Goal: Task Accomplishment & Management: Manage account settings

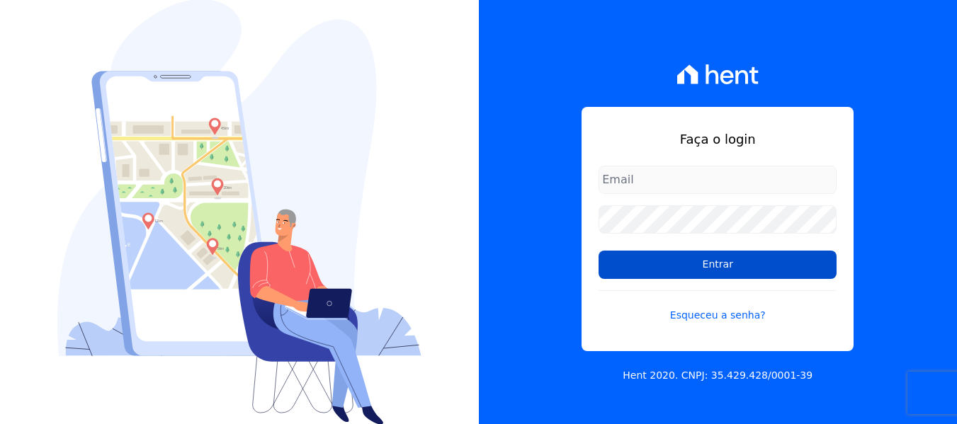
type input "[EMAIL_ADDRESS][DOMAIN_NAME]"
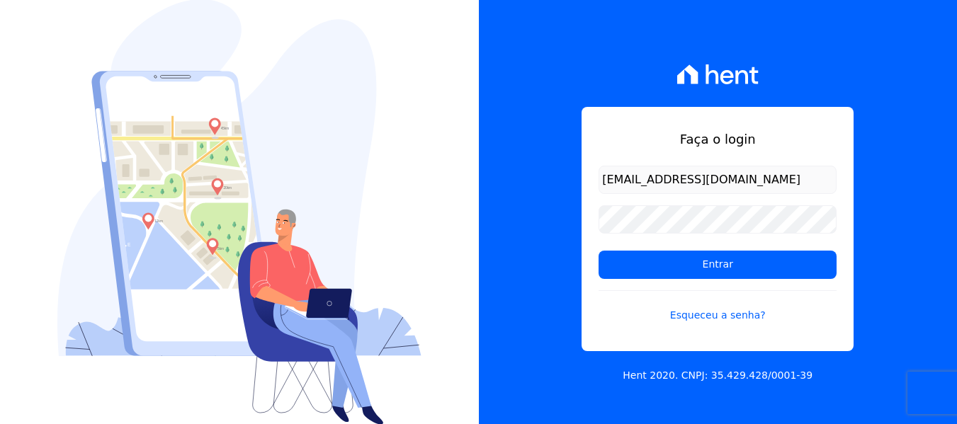
drag, startPoint x: 706, startPoint y: 267, endPoint x: 350, endPoint y: 324, distance: 360.9
click at [702, 266] on input "Entrar" at bounding box center [718, 265] width 238 height 28
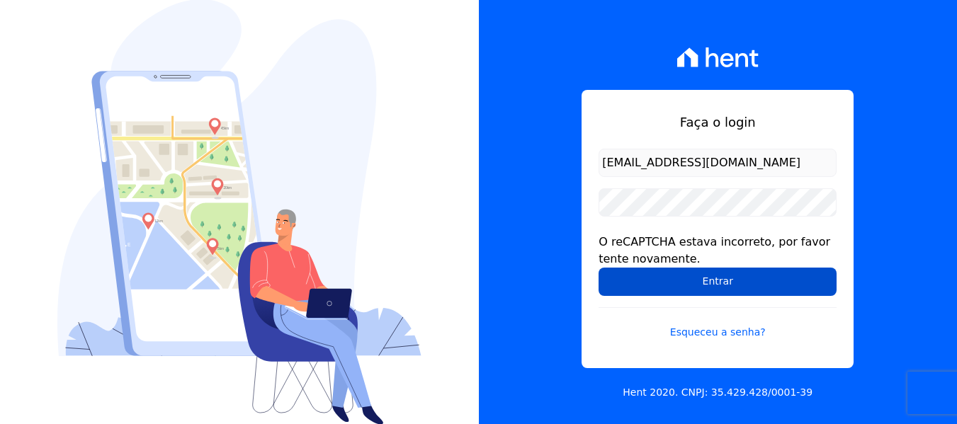
drag, startPoint x: 679, startPoint y: 286, endPoint x: 669, endPoint y: 289, distance: 10.3
click at [679, 286] on input "Entrar" at bounding box center [718, 282] width 238 height 28
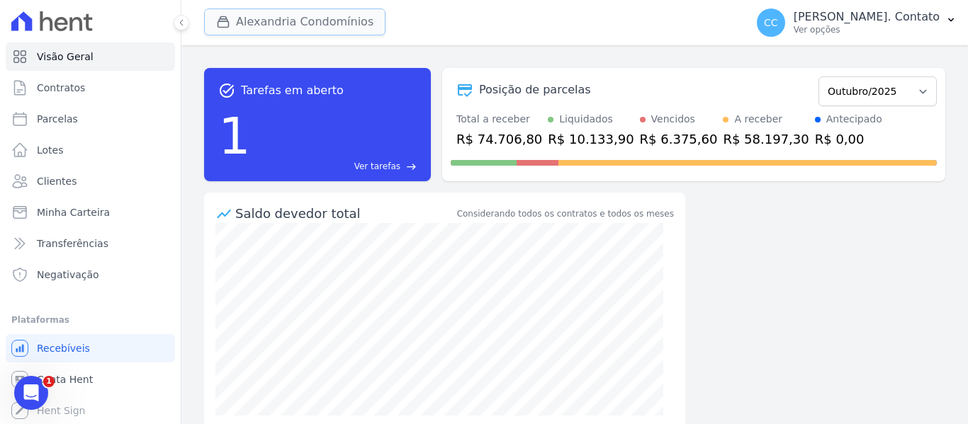
click at [286, 12] on button "Alexandria Condomínios" at bounding box center [294, 22] width 181 height 27
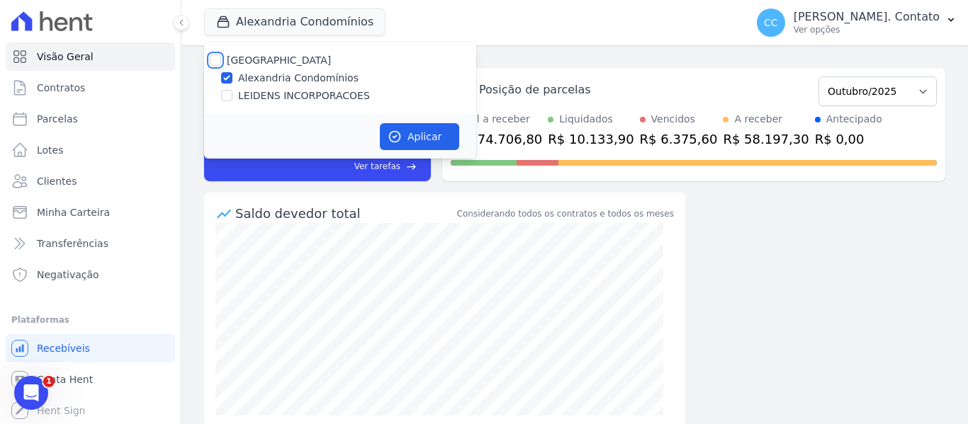
click at [218, 60] on input "Alexandria" at bounding box center [215, 60] width 11 height 11
checkbox input "true"
click at [429, 138] on button "Aplicar" at bounding box center [419, 136] width 79 height 27
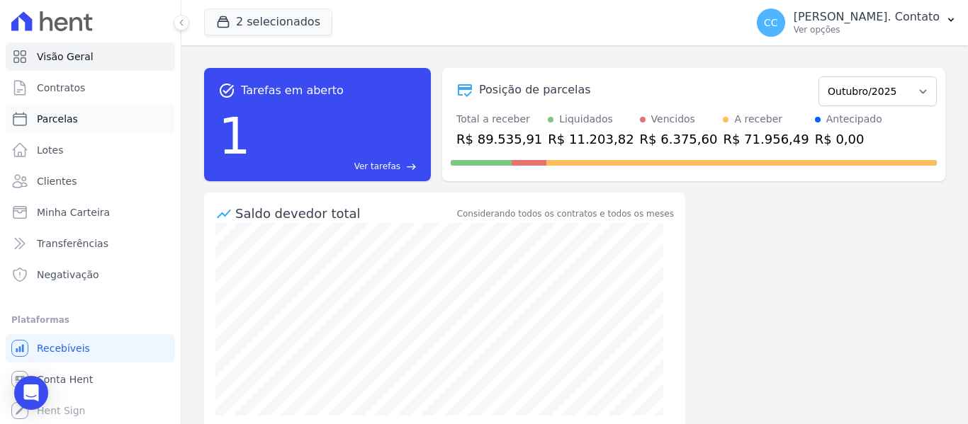
click at [49, 120] on span "Parcelas" at bounding box center [57, 119] width 41 height 14
select select
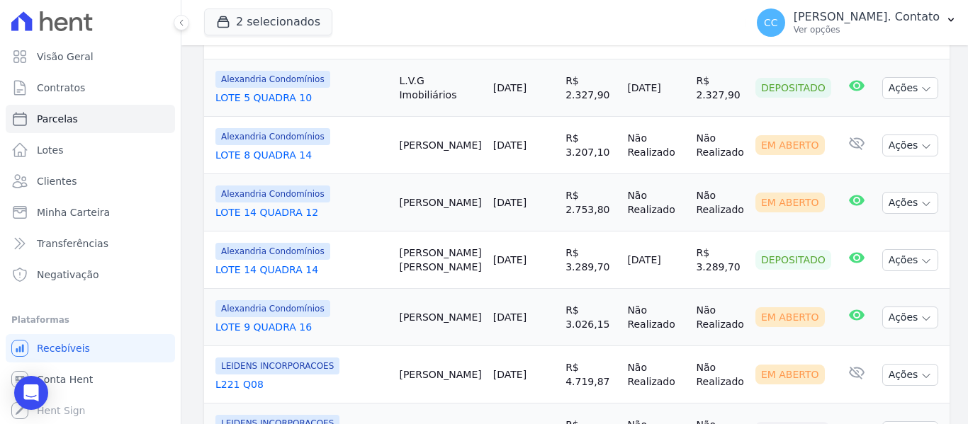
scroll to position [1134, 0]
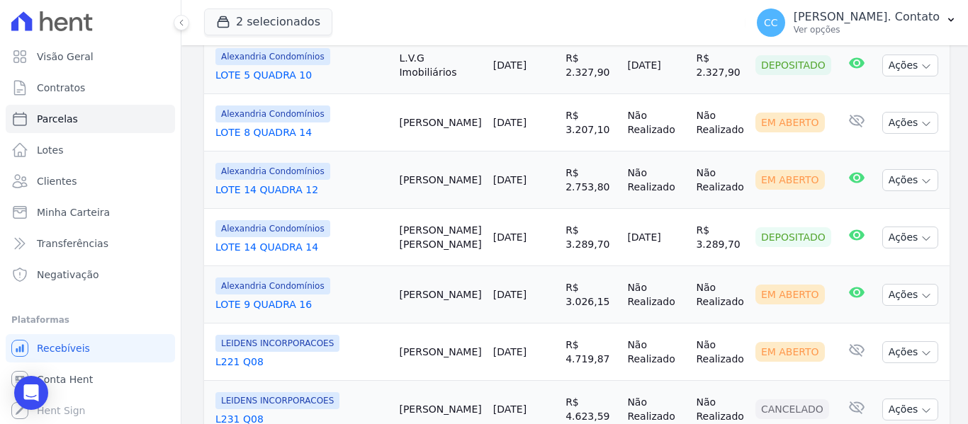
drag, startPoint x: 411, startPoint y: 138, endPoint x: 594, endPoint y: 161, distance: 184.9
click at [594, 209] on tr "Alexandria Condomínios LOTE 14 QUADRA 14 Wagner Cunha 15/10/2025 R$ 3.289,70 15…" at bounding box center [576, 237] width 745 height 57
copy tr "Wagner Cunha 15/10/2025 R$ 3.289,70"
click at [366, 240] on link "LOTE 14 QUADRA 14" at bounding box center [301, 247] width 172 height 14
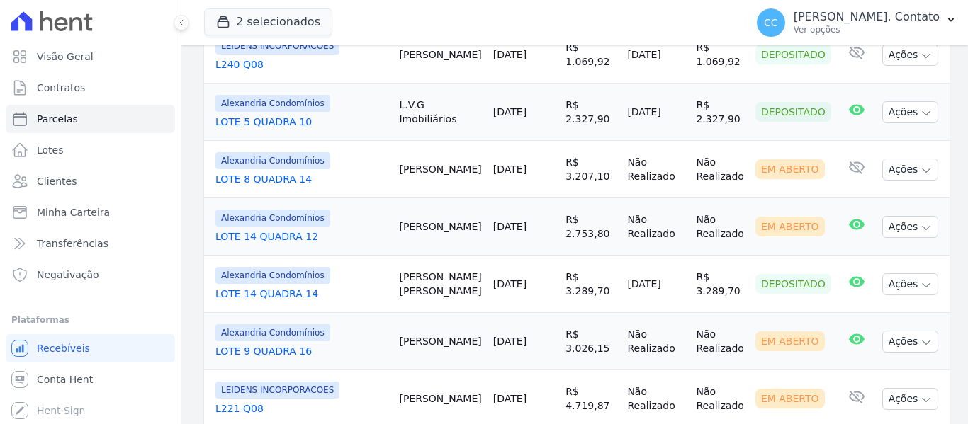
scroll to position [992, 0]
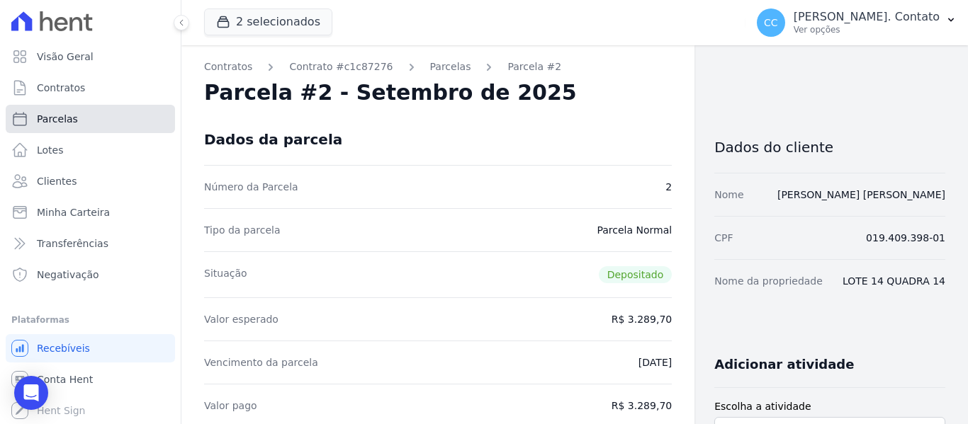
click at [40, 114] on span "Parcelas" at bounding box center [57, 119] width 41 height 14
select select
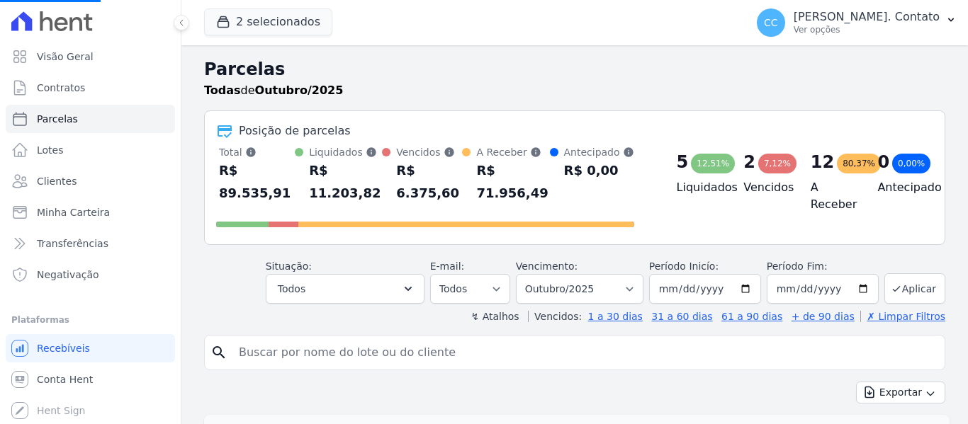
select select
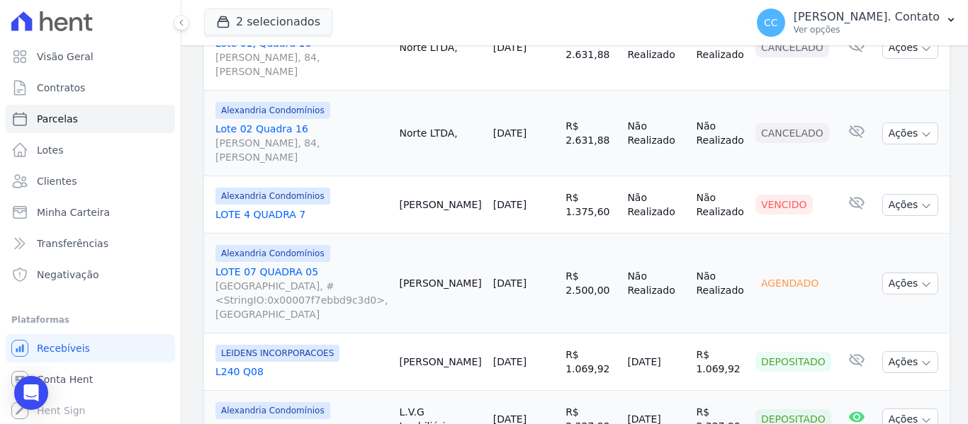
scroll to position [850, 0]
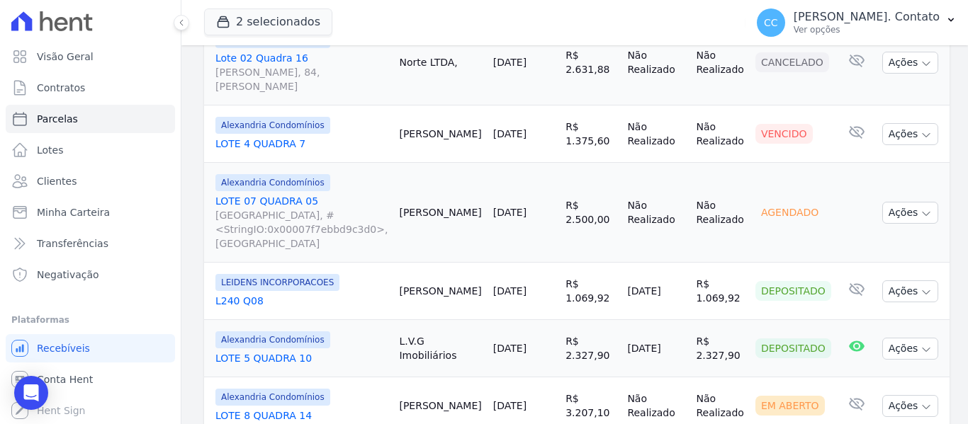
drag, startPoint x: 417, startPoint y: 253, endPoint x: 594, endPoint y: 271, distance: 178.0
click at [594, 320] on tr "Alexandria Condomínios LOTE 5 QUADRA 10 L.V.G Imobiliários 14/10/2025 R$ 2.327,…" at bounding box center [576, 348] width 745 height 57
copy tr "L.V.G Imobiliários 14/10/2025 R$ 2.327,90"
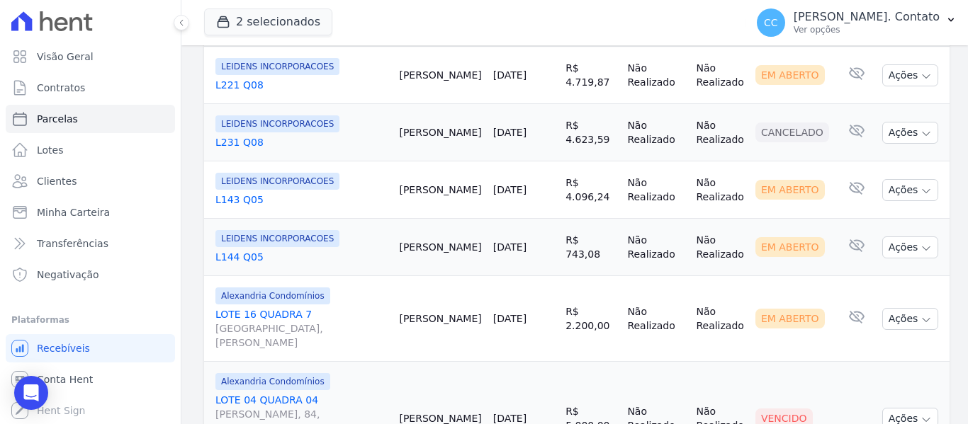
scroll to position [1417, 0]
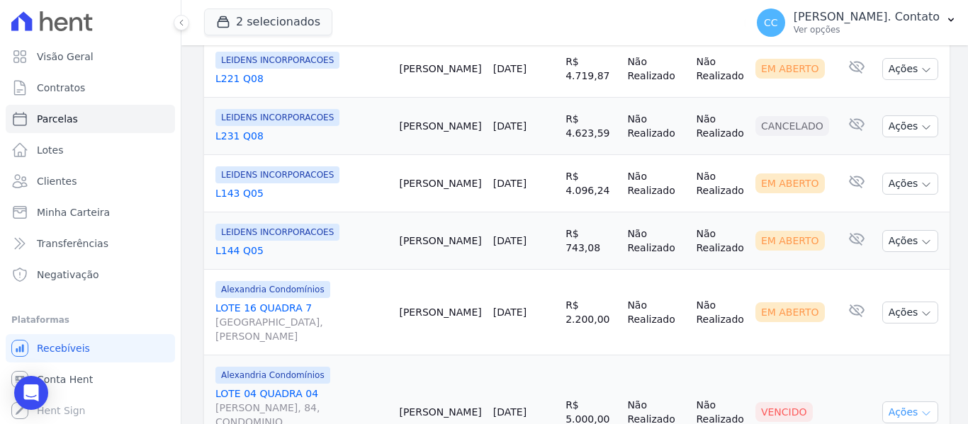
click at [920, 408] on icon "button" at bounding box center [925, 413] width 11 height 11
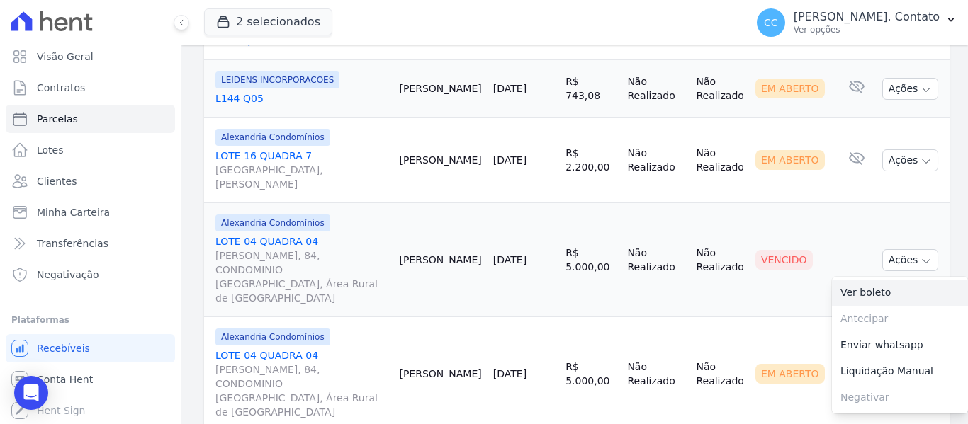
scroll to position [1630, 0]
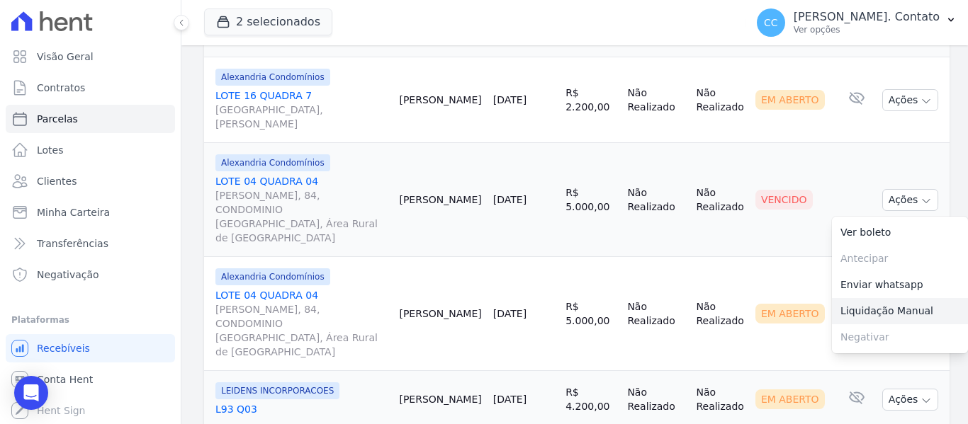
click at [849, 298] on link "Liquidação Manual" at bounding box center [900, 311] width 136 height 26
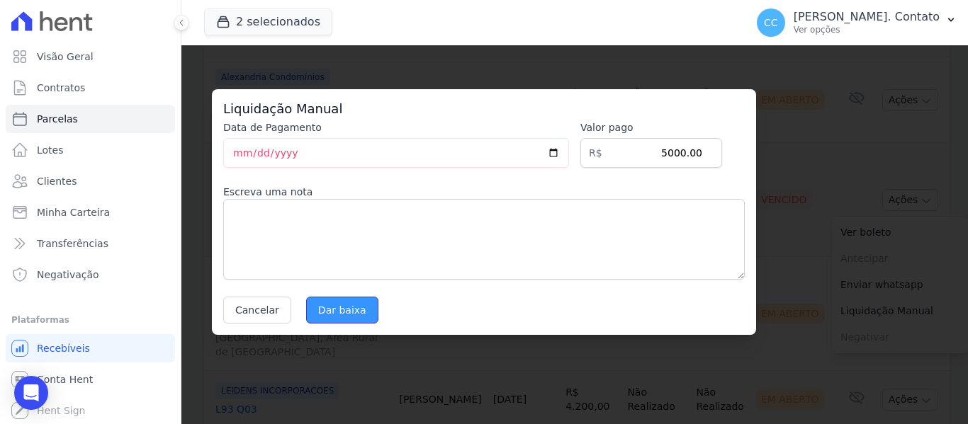
click at [354, 305] on input "Dar baixa" at bounding box center [342, 310] width 72 height 27
select select
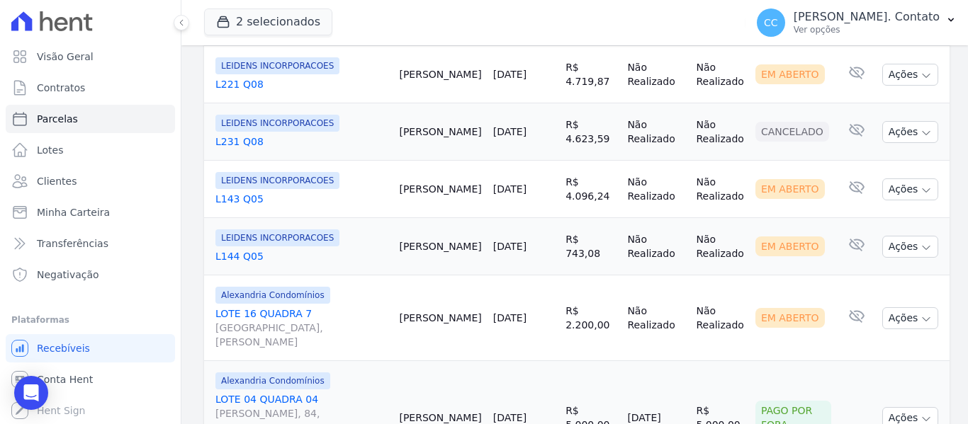
scroll to position [1383, 0]
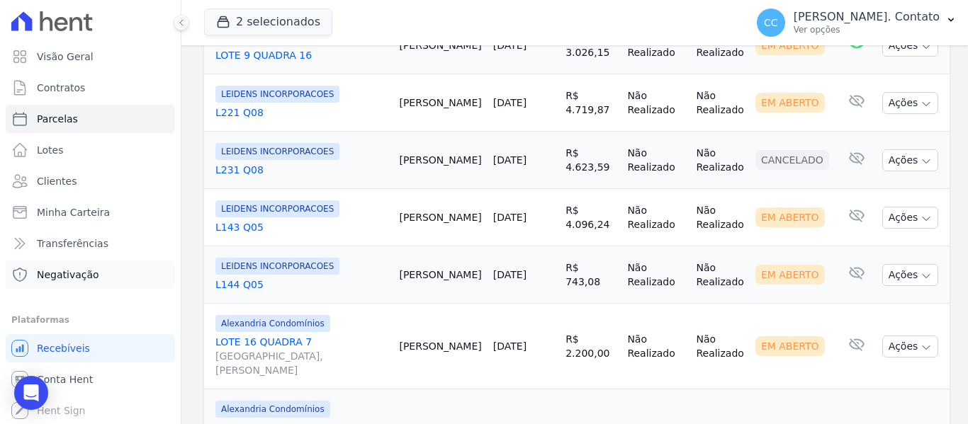
click at [77, 281] on span "Negativação" at bounding box center [68, 275] width 62 height 14
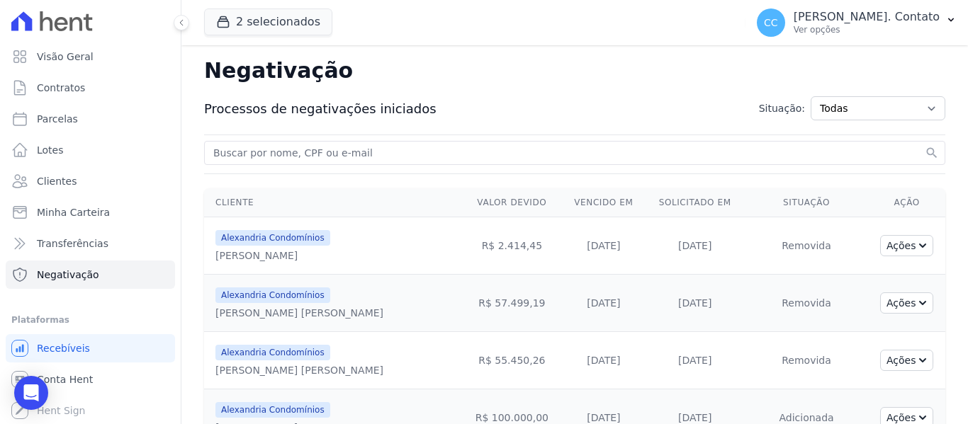
click at [248, 155] on input "search" at bounding box center [565, 153] width 711 height 17
type input "andre"
click at [925, 146] on button "search" at bounding box center [932, 153] width 14 height 14
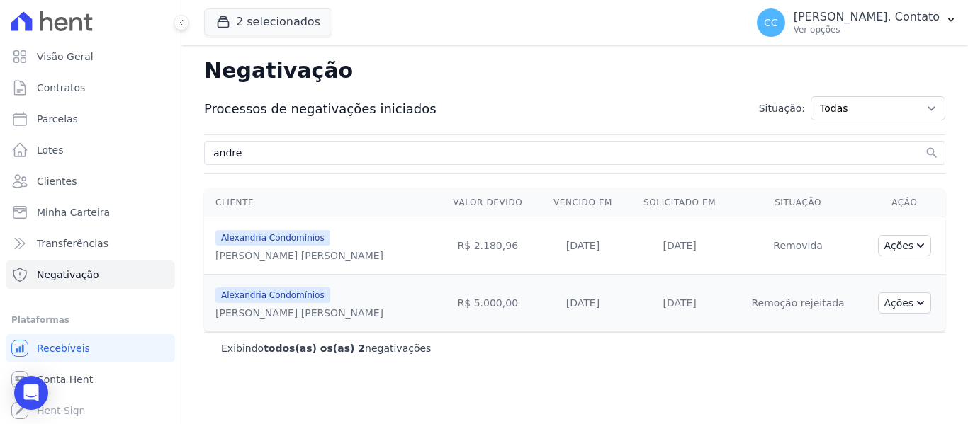
click at [261, 321] on td "Alexandria Condomínios ANDRE INACIO SILVA NETO" at bounding box center [320, 303] width 233 height 57
click at [918, 301] on icon "button" at bounding box center [918, 301] width 11 height 11
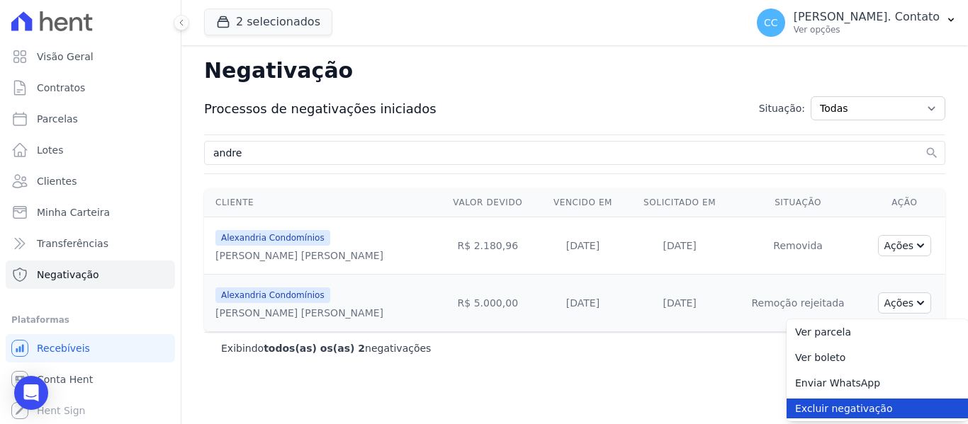
click at [851, 410] on link "Excluir negativação" at bounding box center [876, 409] width 181 height 20
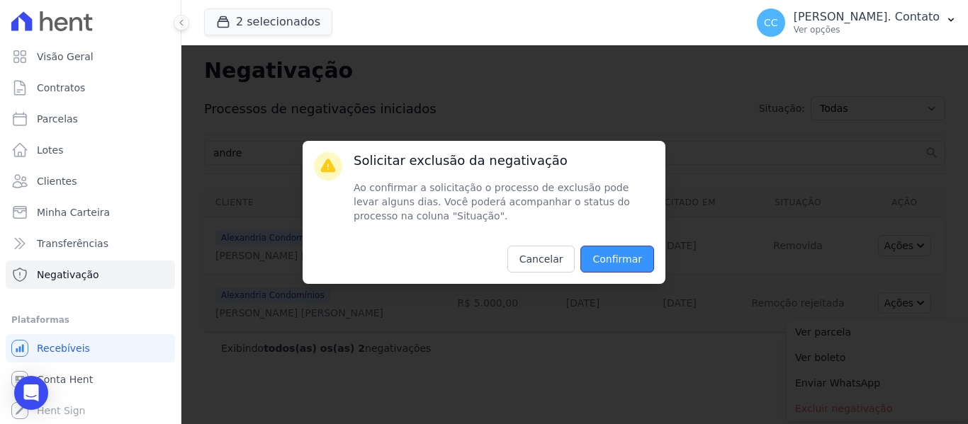
click at [628, 263] on input "Confirmar" at bounding box center [617, 259] width 74 height 27
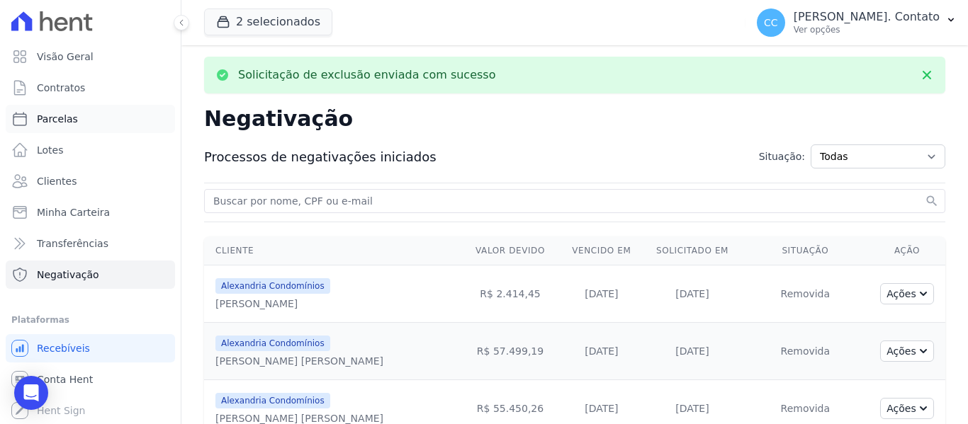
click at [52, 122] on span "Parcelas" at bounding box center [57, 119] width 41 height 14
select select
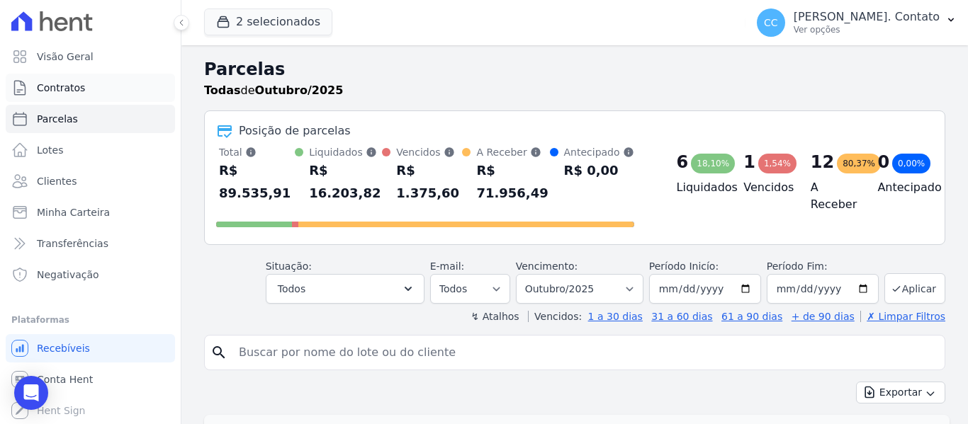
click at [60, 88] on span "Contratos" at bounding box center [61, 88] width 48 height 14
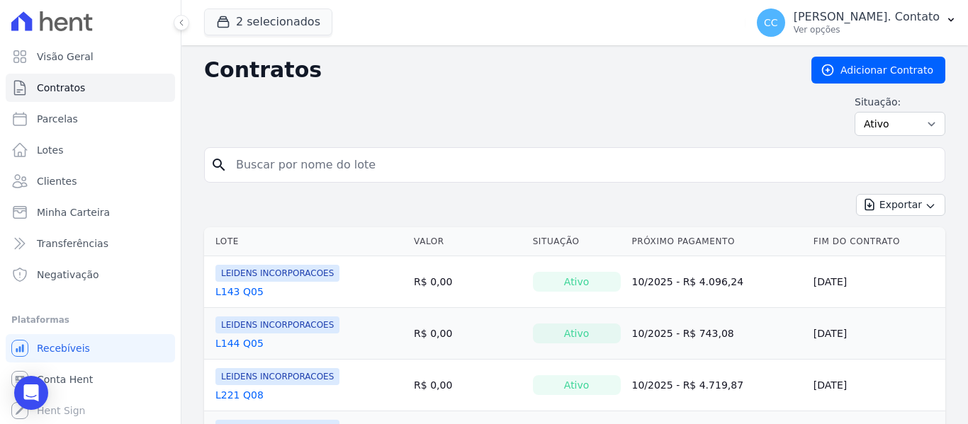
click at [248, 164] on input "search" at bounding box center [582, 165] width 711 height 28
type input "andre"
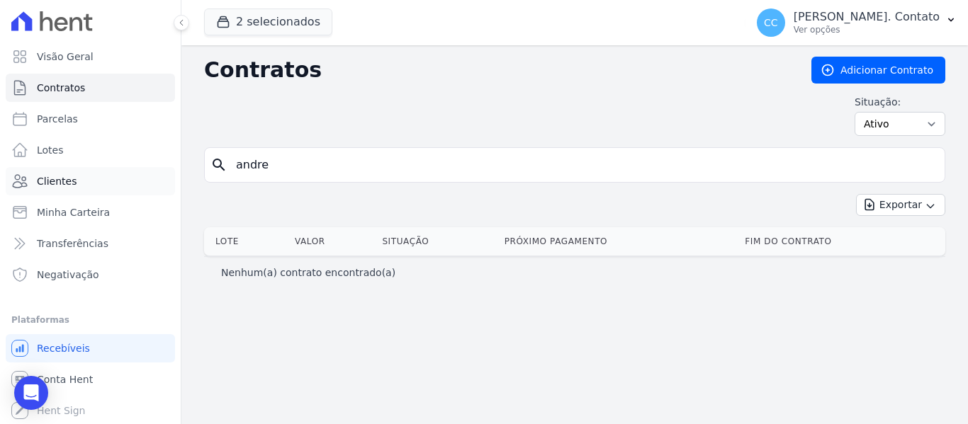
click at [62, 181] on span "Clientes" at bounding box center [57, 181] width 40 height 14
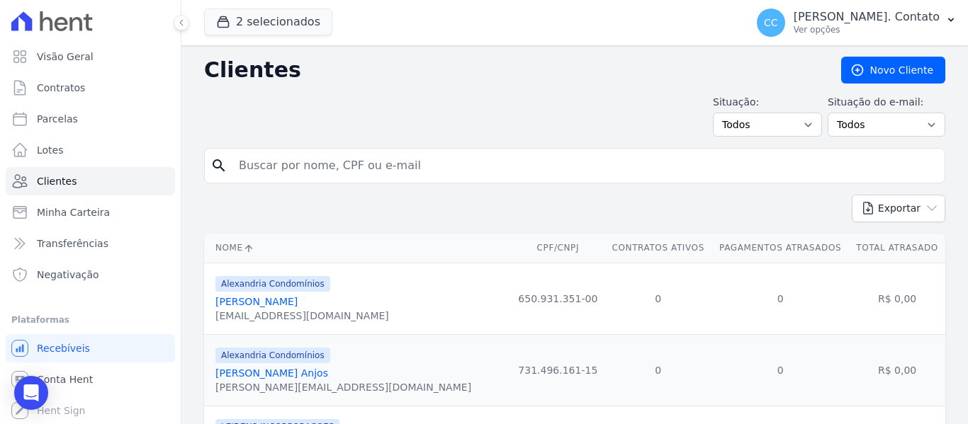
drag, startPoint x: 296, startPoint y: 174, endPoint x: 293, endPoint y: 166, distance: 9.0
click at [296, 172] on input "search" at bounding box center [584, 166] width 708 height 28
type input "andre"
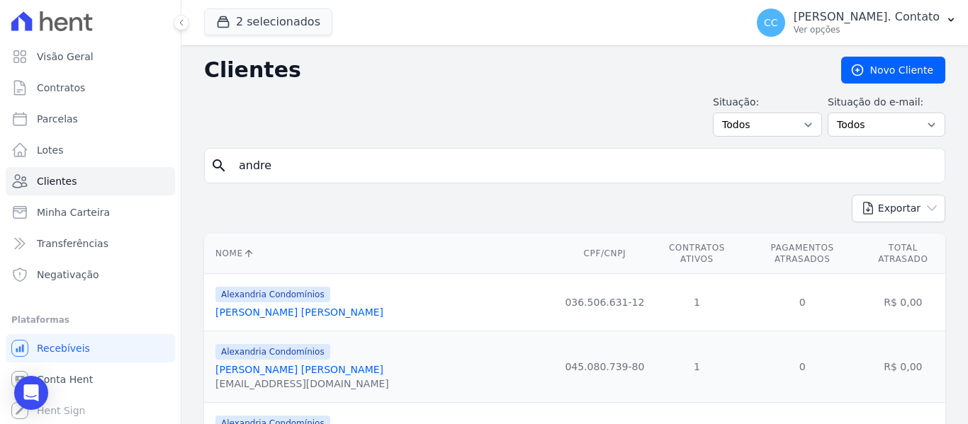
click at [280, 307] on link "Andre Inacio Silva Neto" at bounding box center [299, 312] width 168 height 11
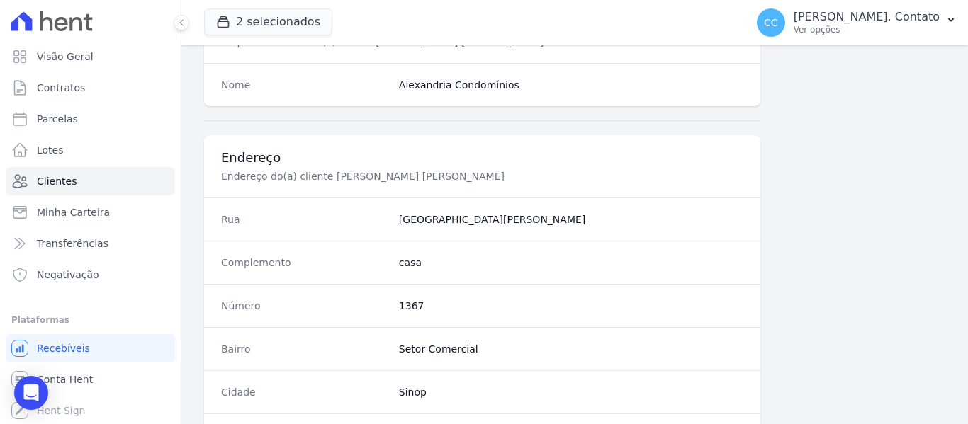
scroll to position [901, 0]
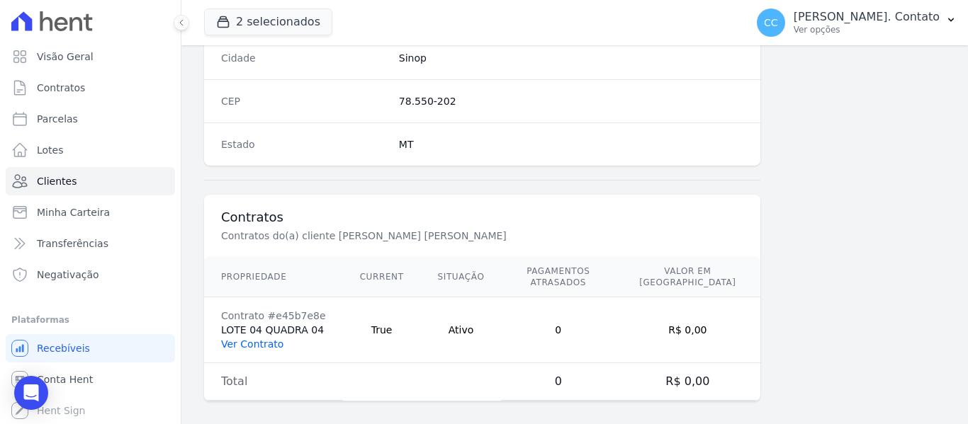
click at [233, 339] on link "Ver Contrato" at bounding box center [252, 344] width 62 height 11
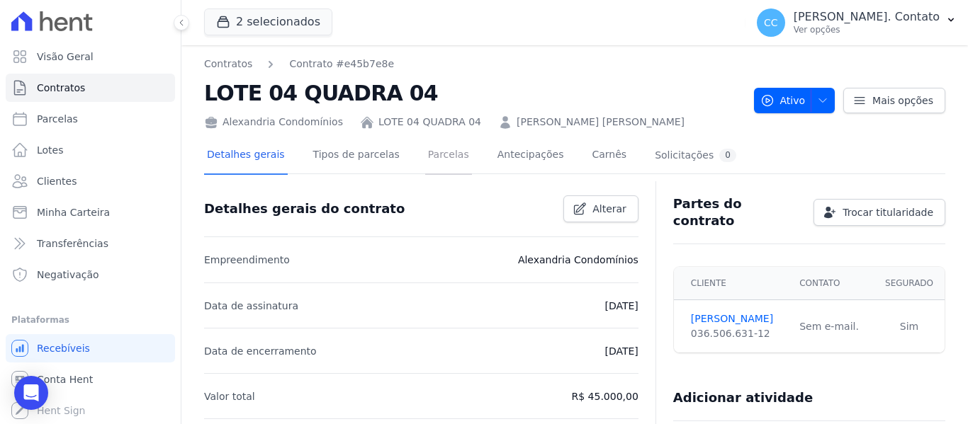
click at [427, 150] on link "Parcelas" at bounding box center [448, 156] width 47 height 38
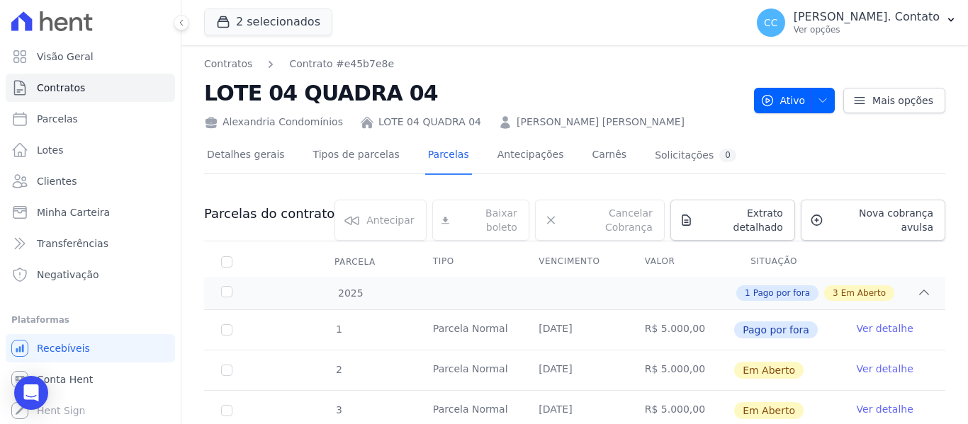
scroll to position [111, 0]
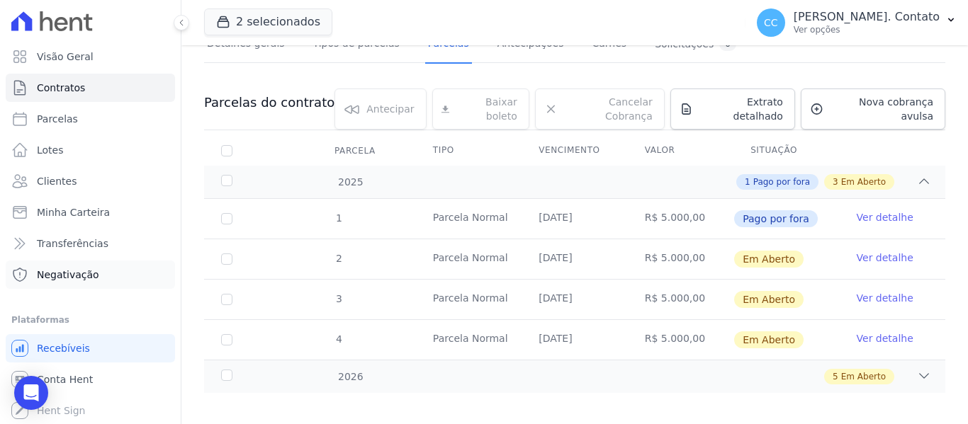
click at [66, 273] on span "Negativação" at bounding box center [68, 275] width 62 height 14
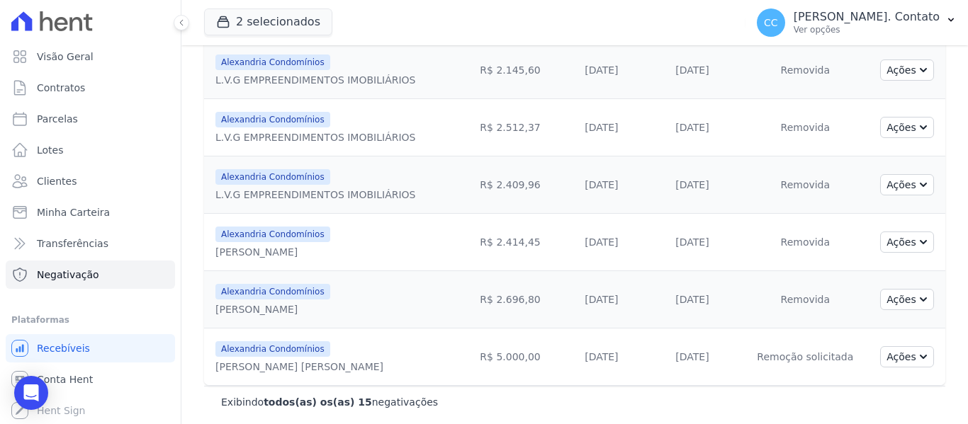
scroll to position [697, 0]
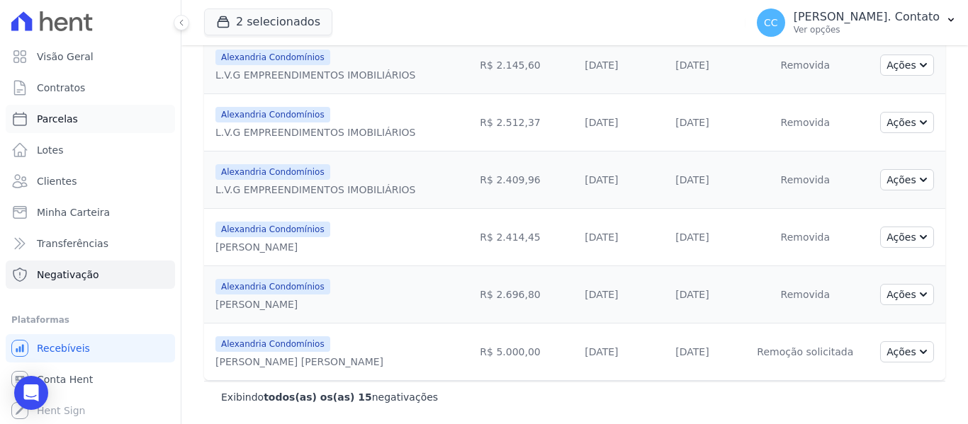
click at [48, 125] on span "Parcelas" at bounding box center [57, 119] width 41 height 14
select select
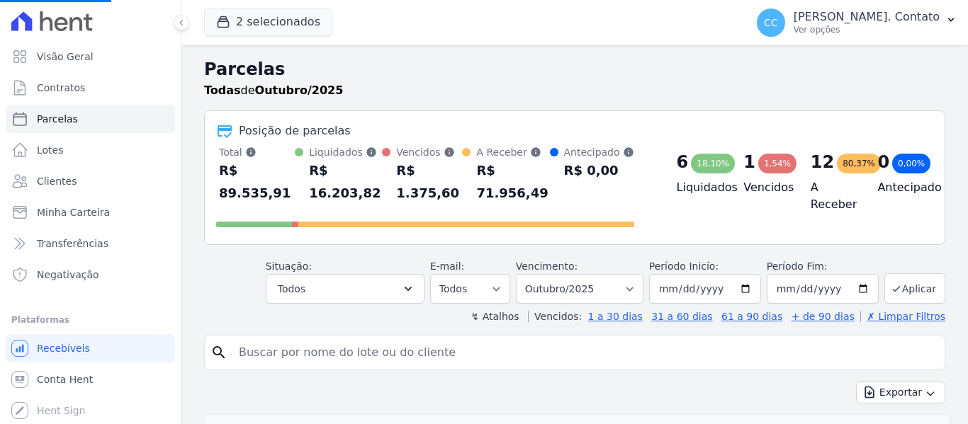
select select
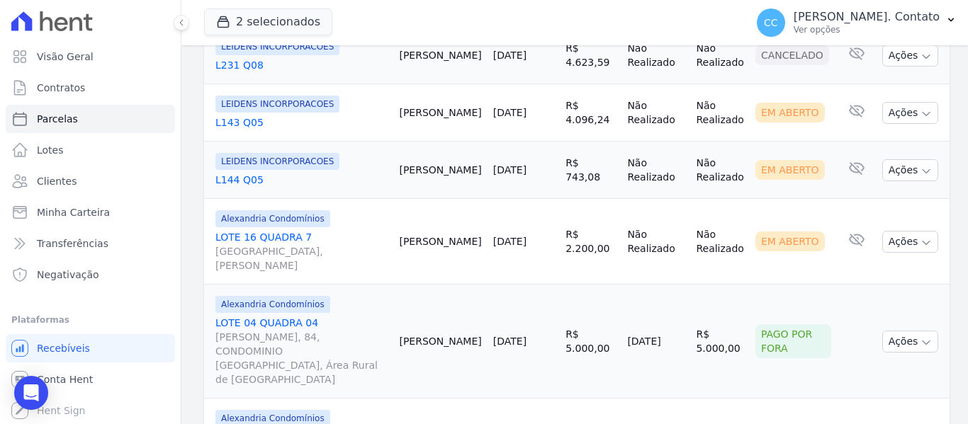
scroll to position [1630, 0]
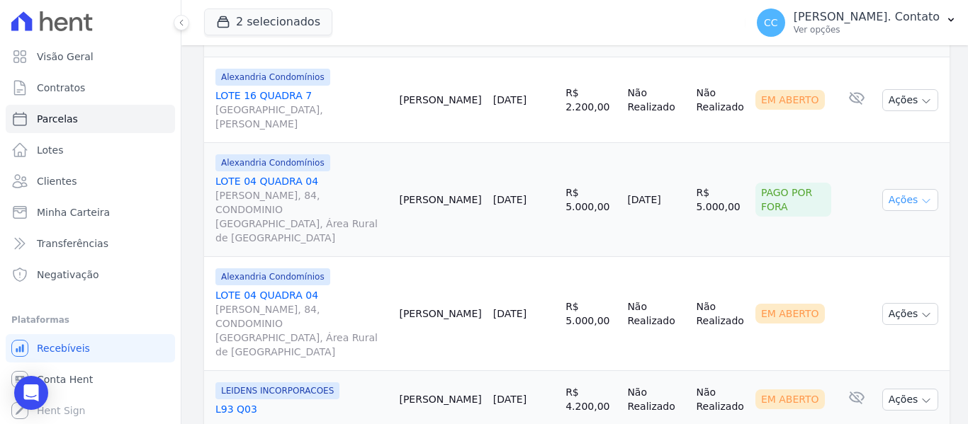
click at [895, 189] on button "Ações" at bounding box center [910, 200] width 57 height 22
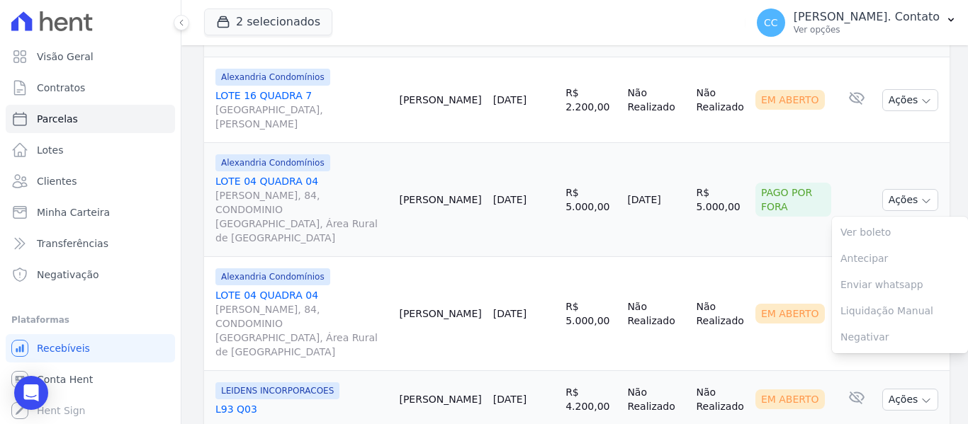
click at [837, 143] on td "Cliente sem endereço de e-mail" at bounding box center [857, 200] width 40 height 114
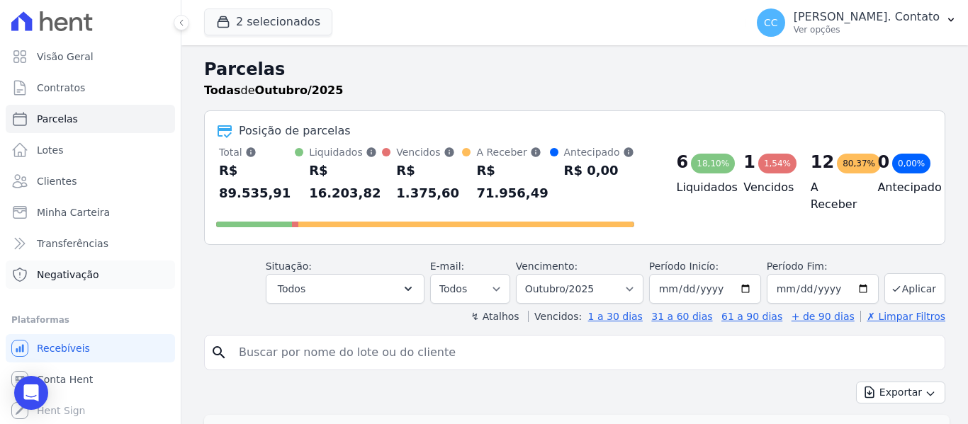
scroll to position [1, 0]
click at [77, 377] on span "Conta Hent" at bounding box center [65, 379] width 56 height 14
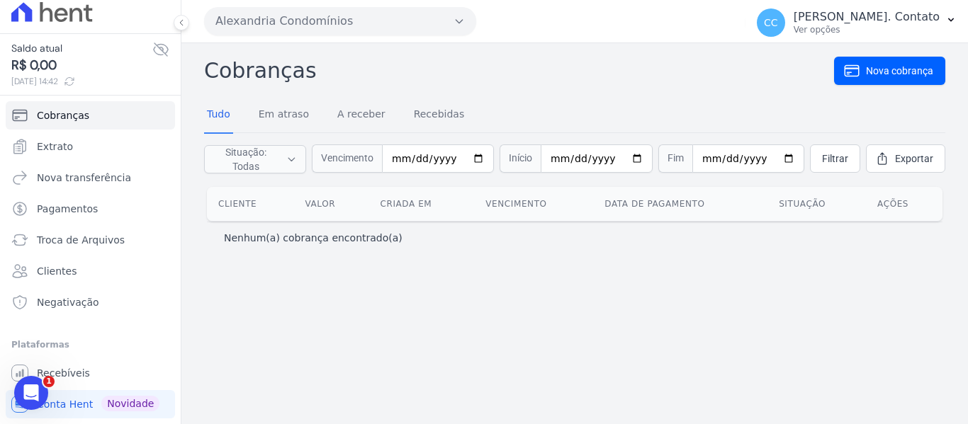
scroll to position [35, 0]
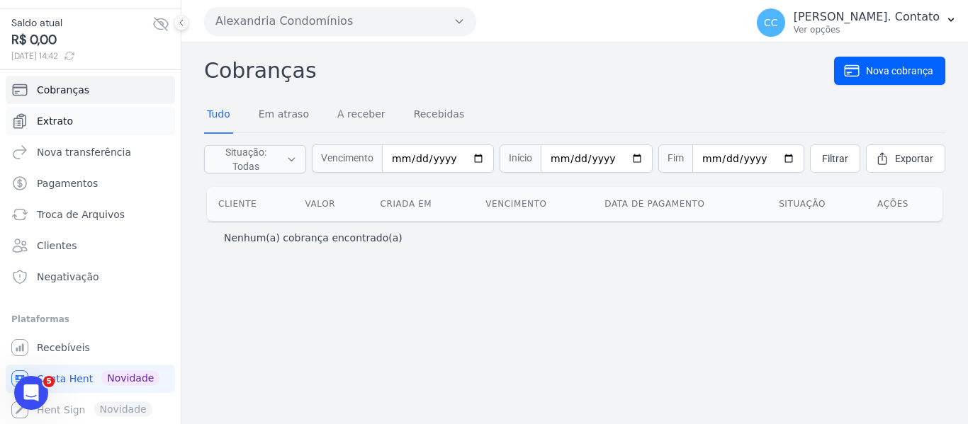
click at [67, 116] on span "Extrato" at bounding box center [55, 121] width 36 height 14
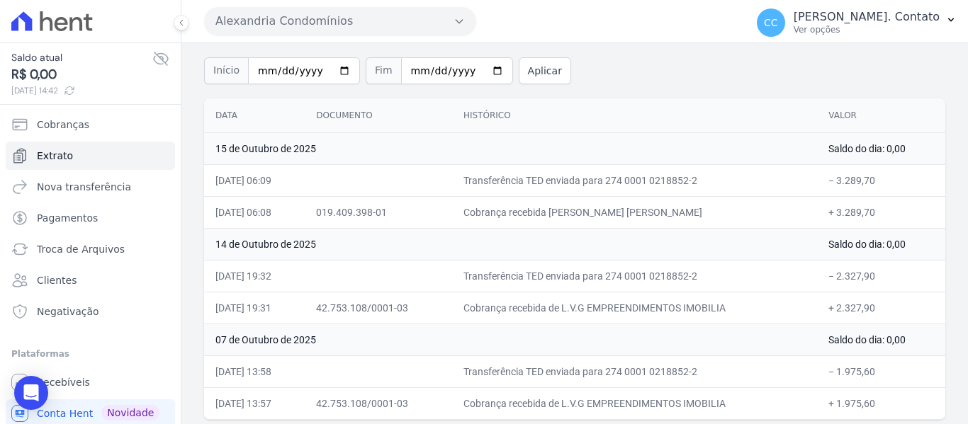
scroll to position [100, 0]
